Goal: Information Seeking & Learning: Learn about a topic

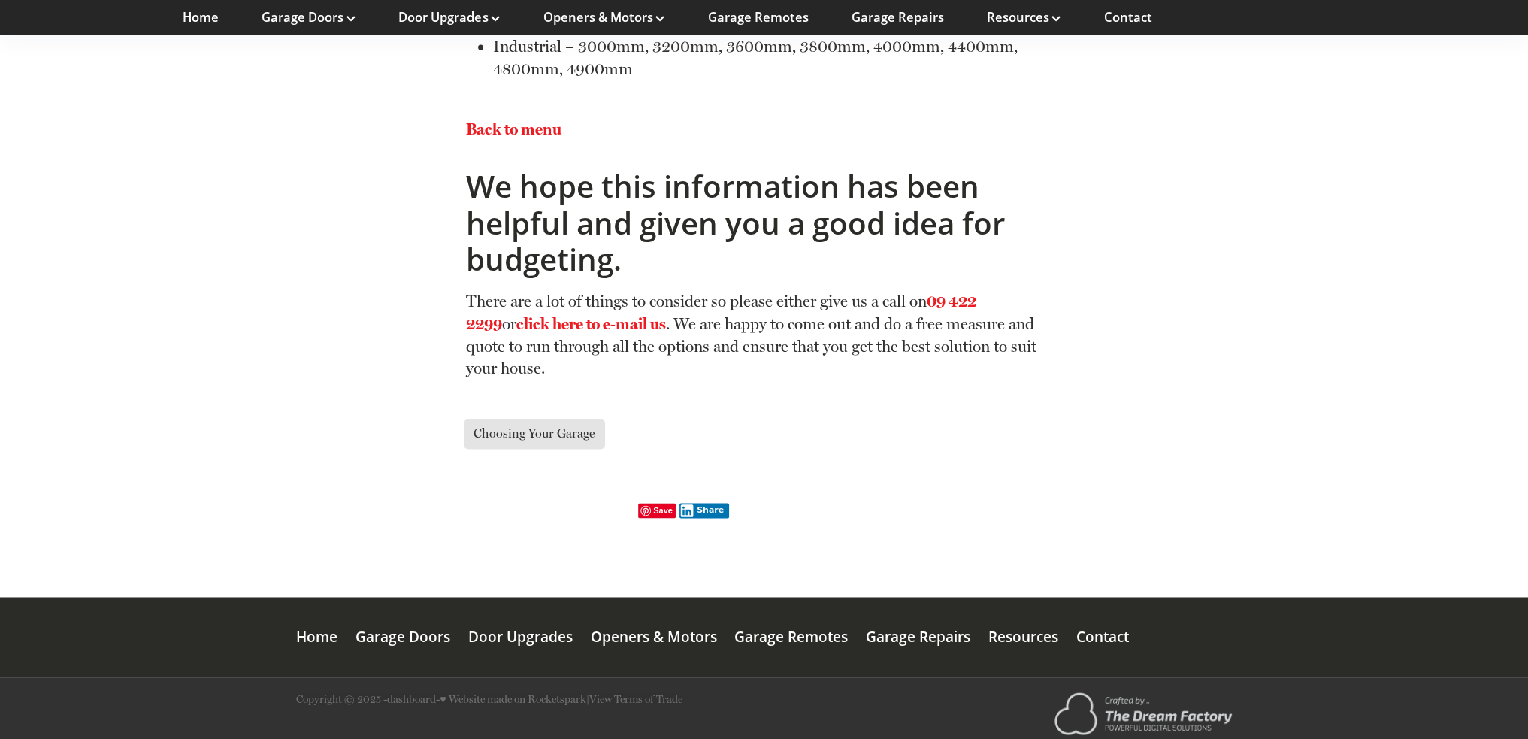
scroll to position [10812, 0]
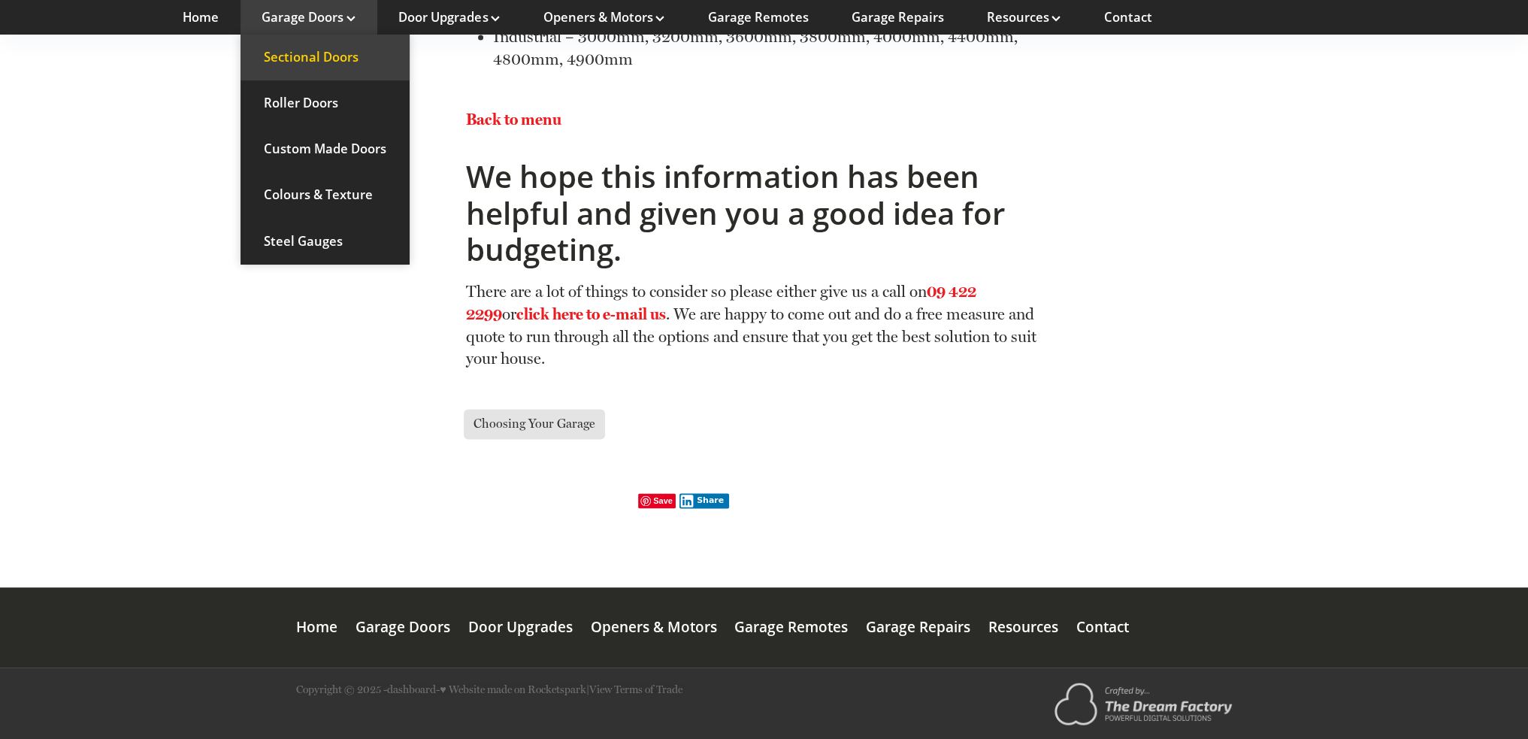
click at [316, 54] on link "Sectional Doors" at bounding box center [324, 58] width 169 height 46
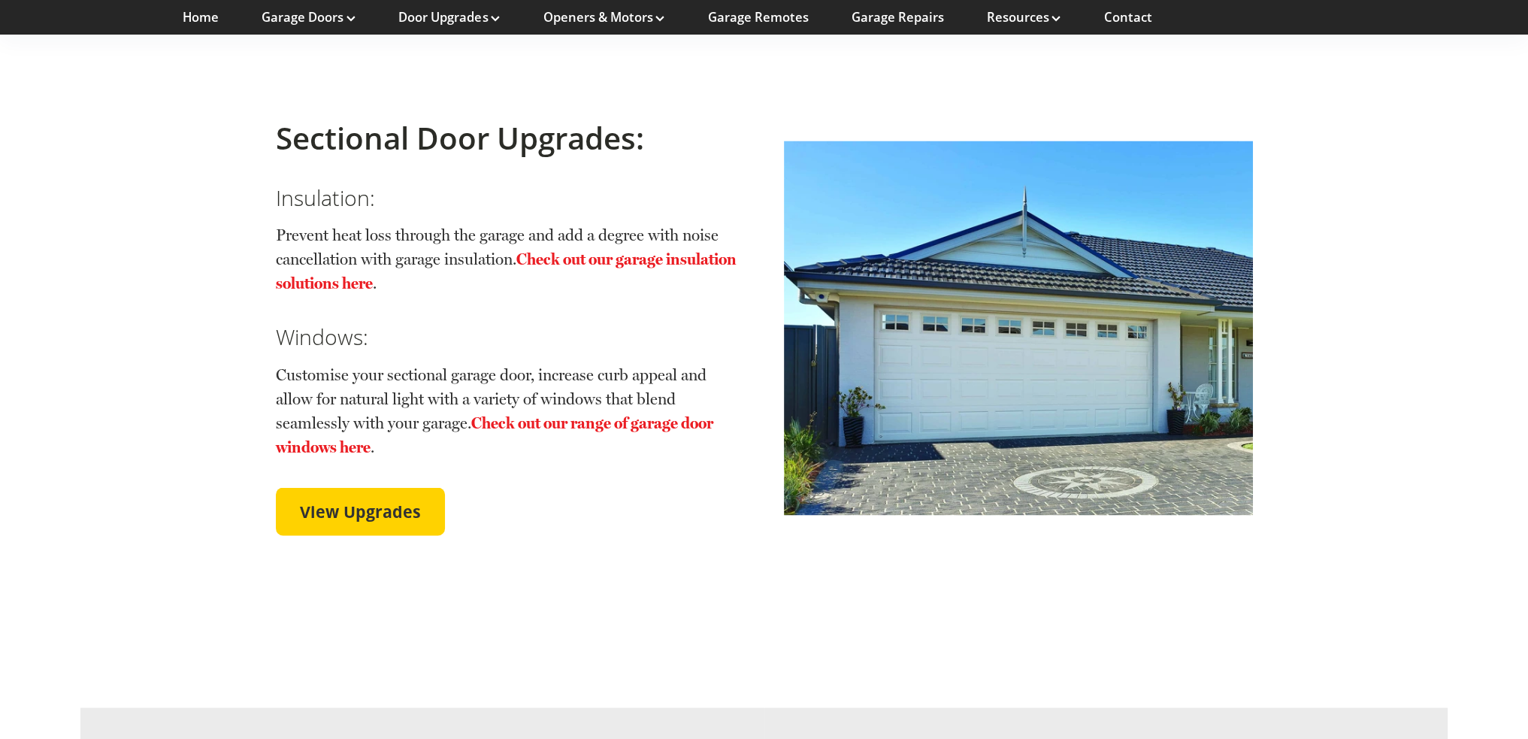
scroll to position [3457, 0]
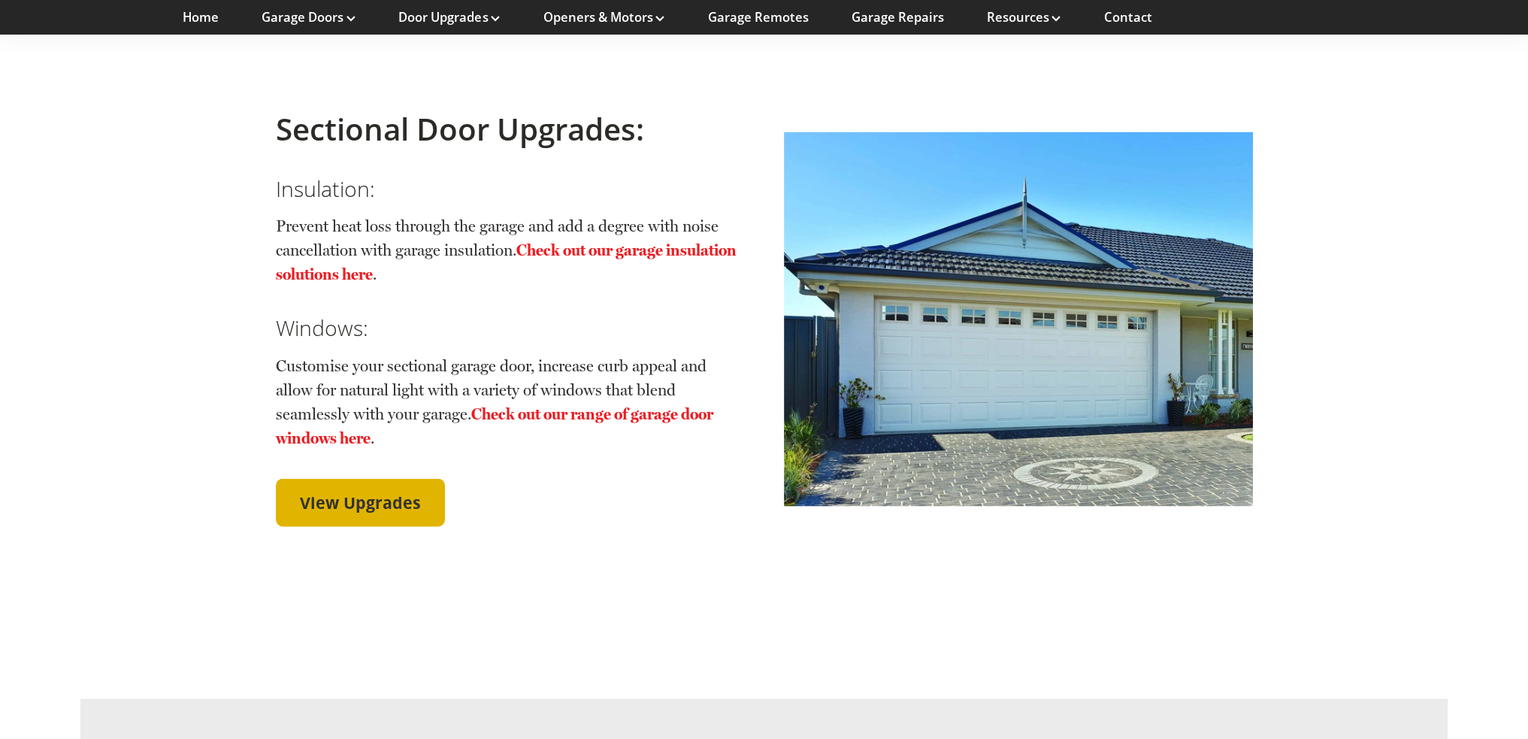
click at [361, 492] on span "View Upgrades" at bounding box center [360, 502] width 121 height 20
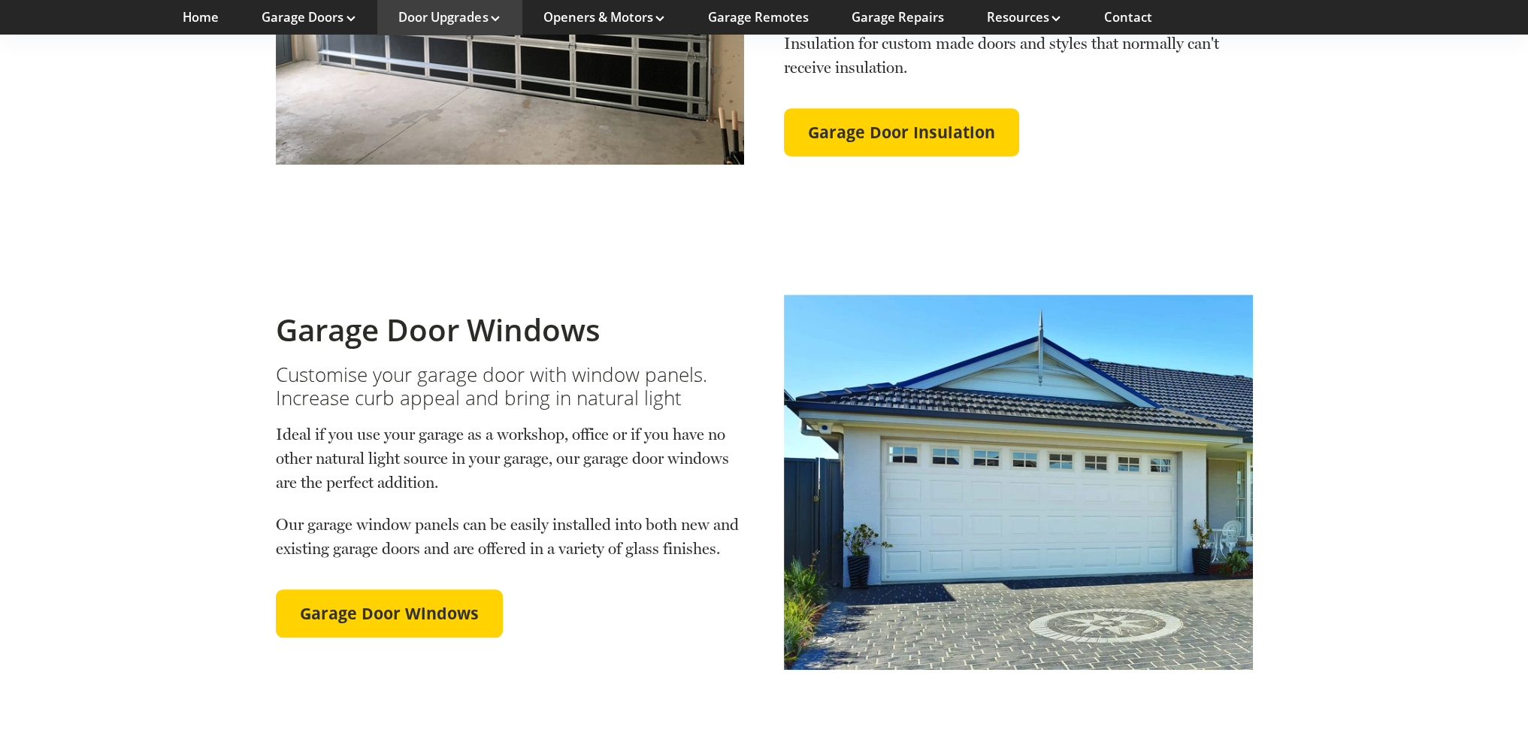
scroll to position [1052, 0]
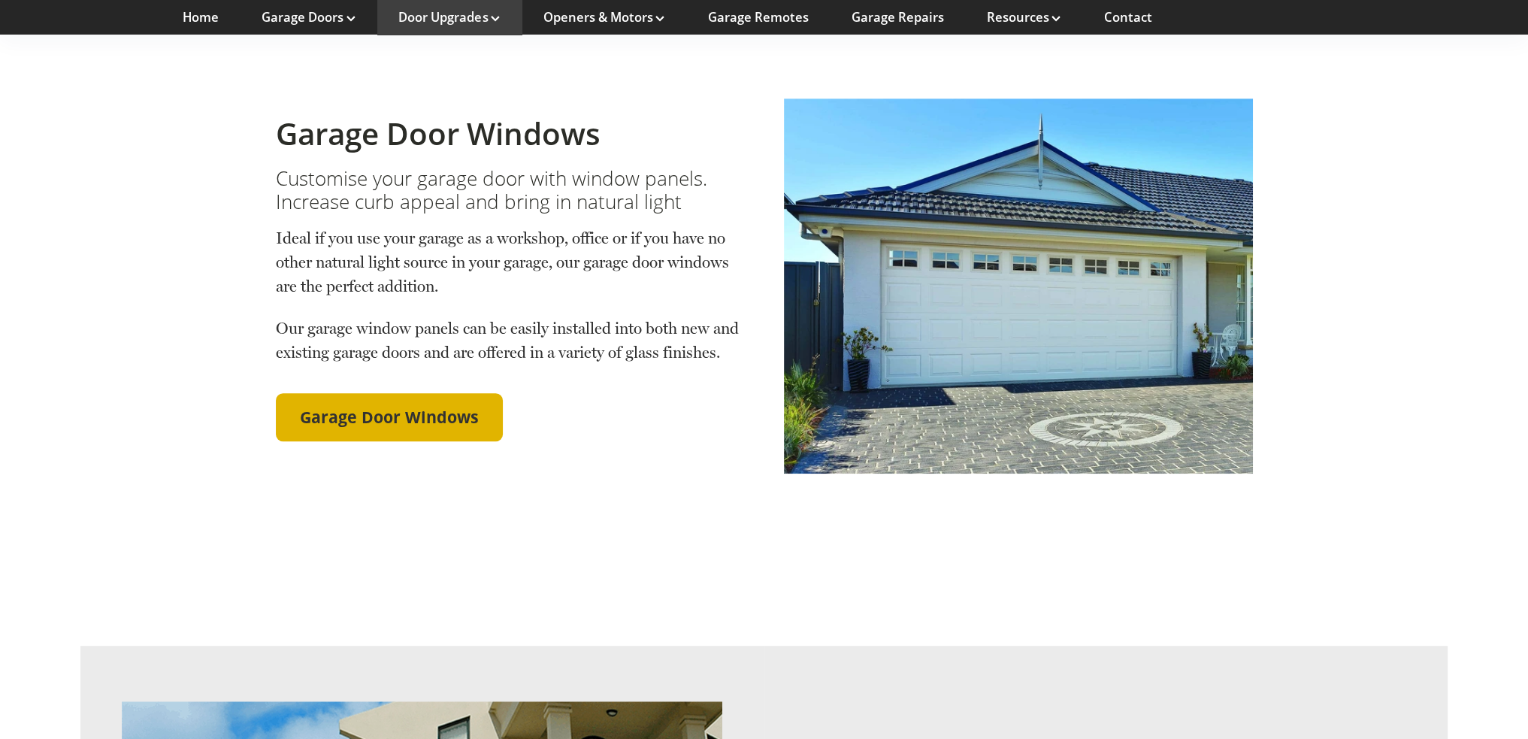
click at [378, 407] on span "Garage Door Windows" at bounding box center [389, 417] width 179 height 20
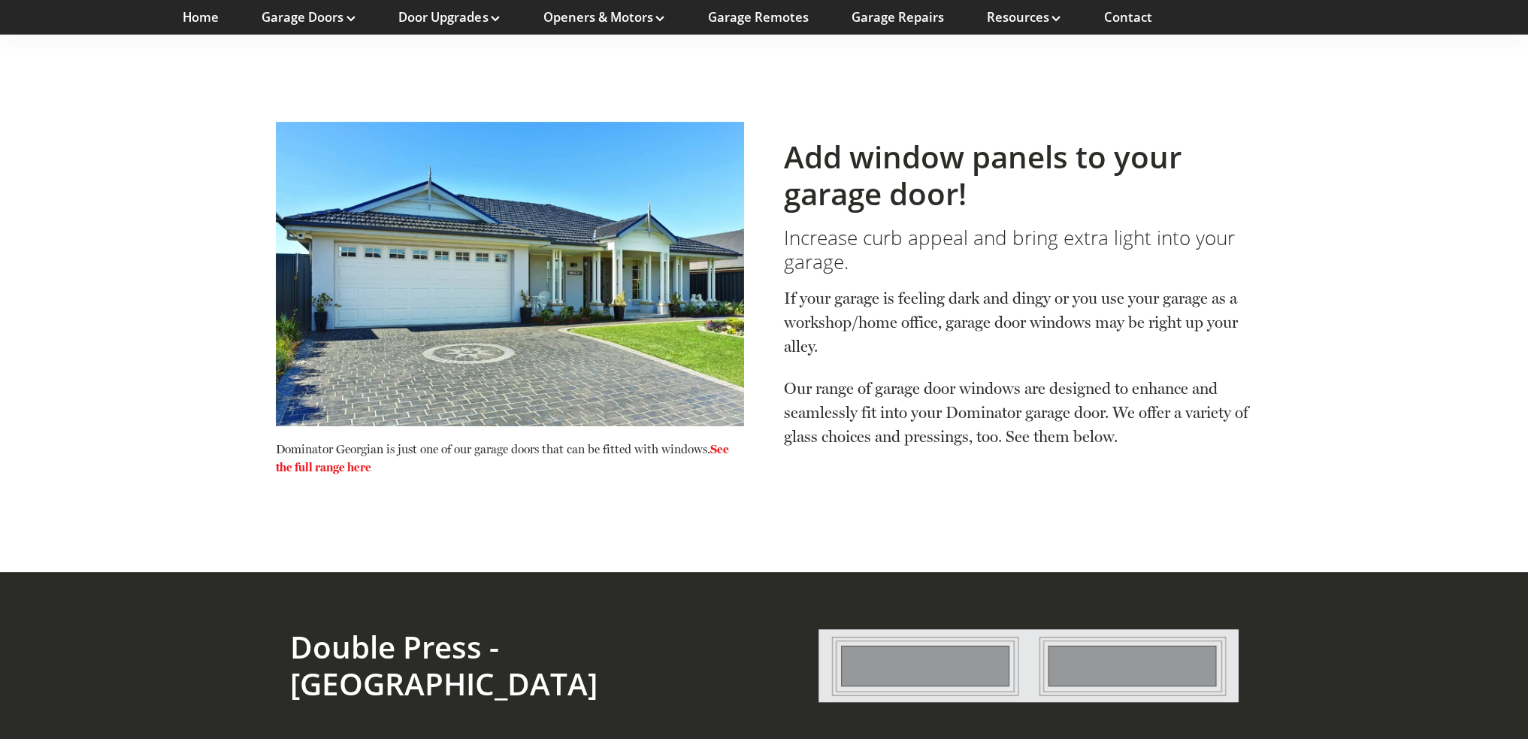
scroll to position [601, 0]
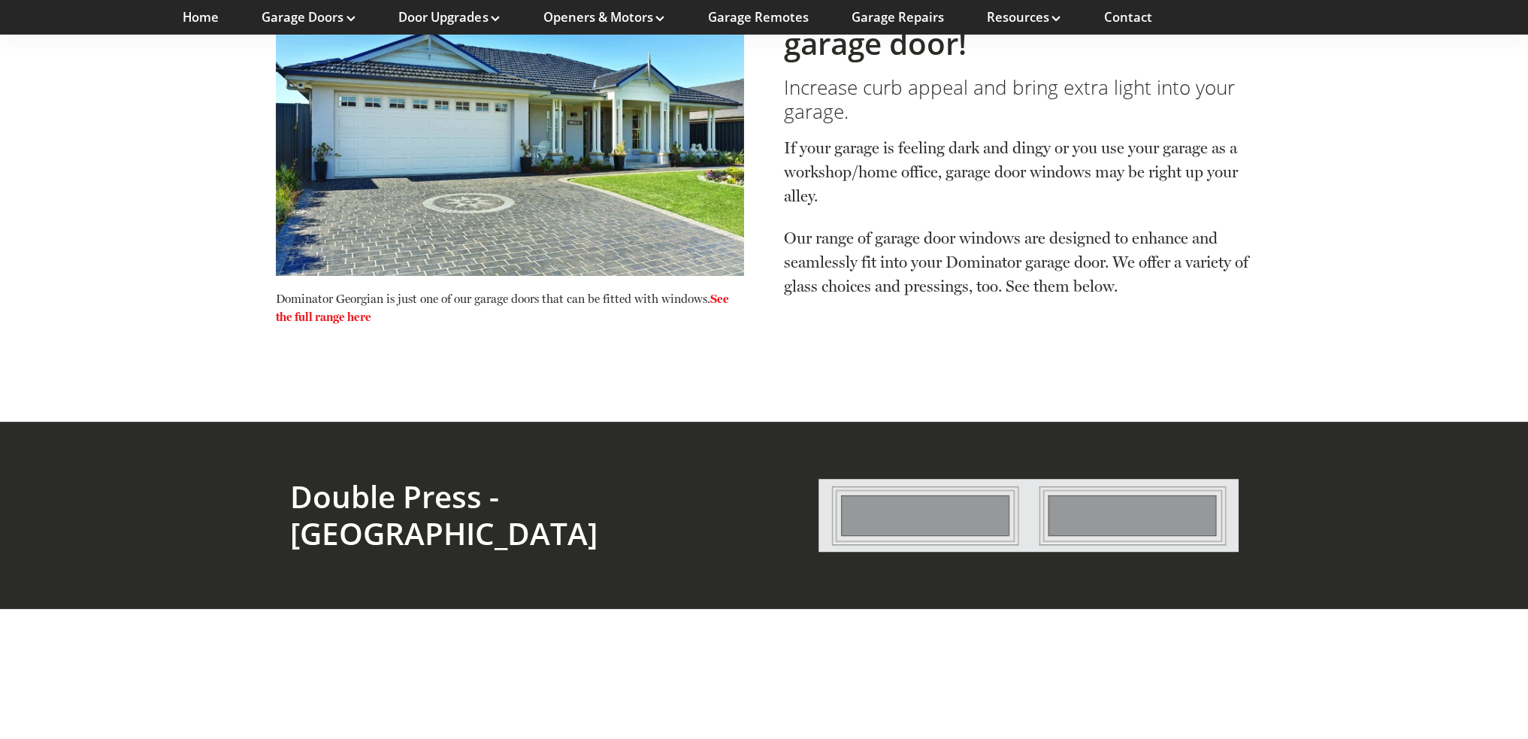
click at [316, 292] on link "See the full range here" at bounding box center [502, 308] width 453 height 32
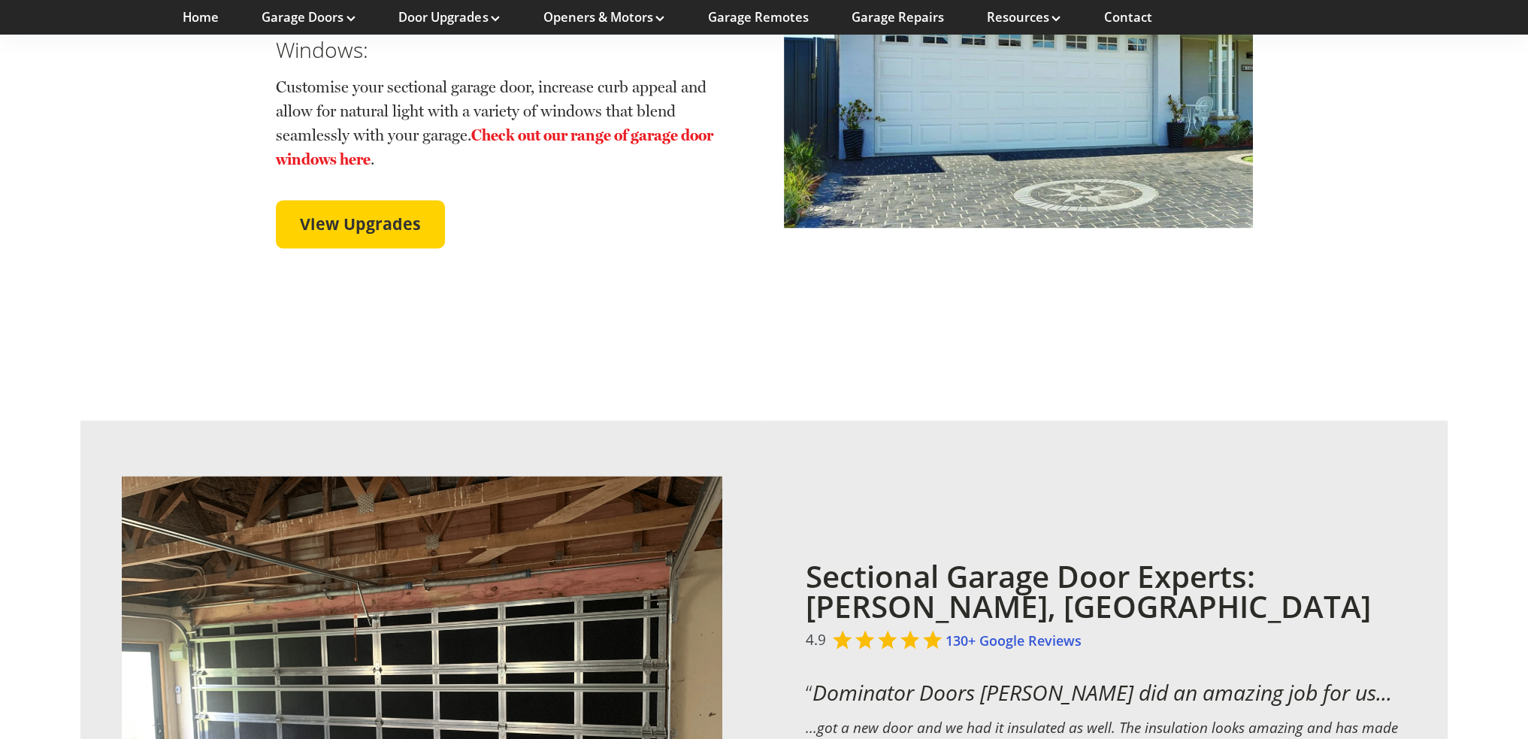
scroll to position [3032, 0]
